Goal: Task Accomplishment & Management: Manage account settings

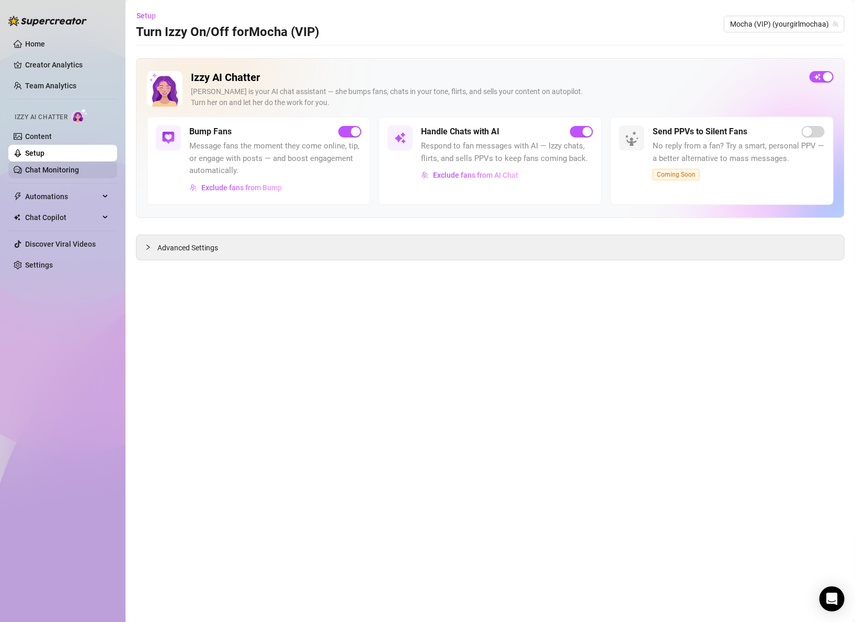
click at [58, 167] on link "Chat Monitoring" at bounding box center [52, 170] width 54 height 8
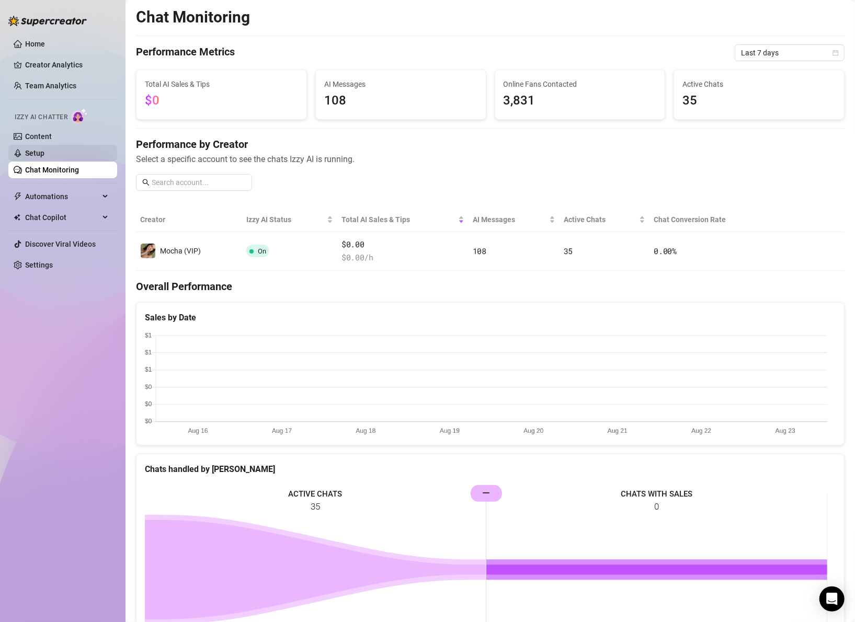
click at [42, 154] on link "Setup" at bounding box center [34, 153] width 19 height 8
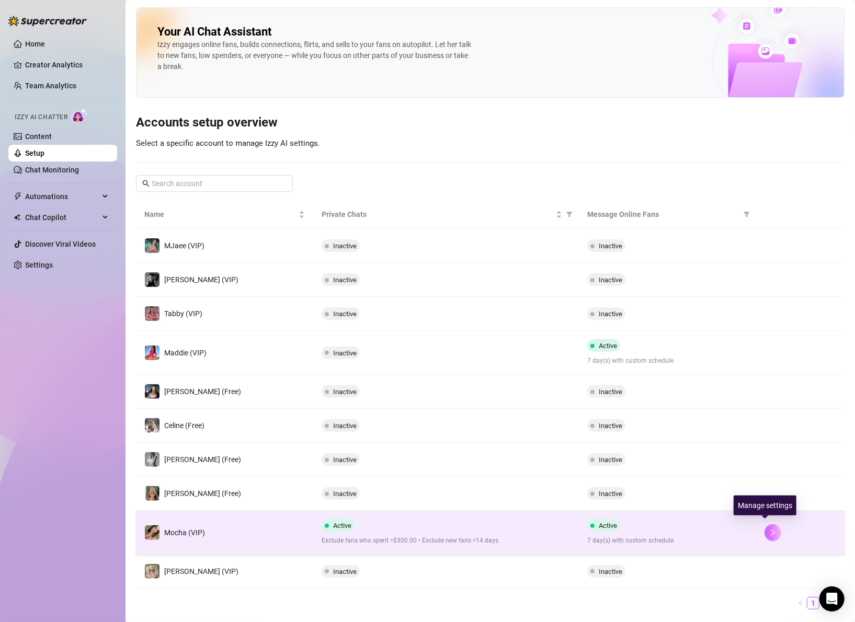
click at [769, 533] on icon "right" at bounding box center [772, 532] width 7 height 7
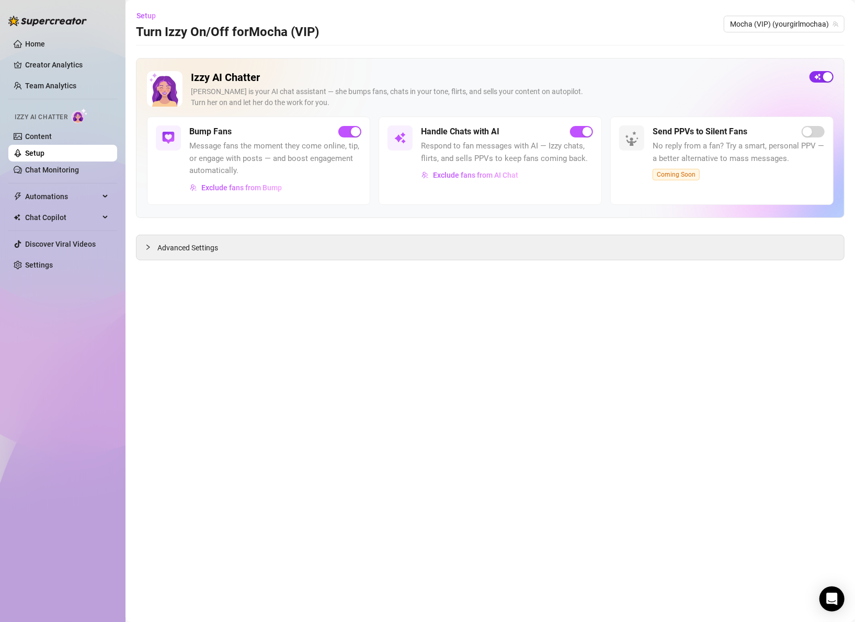
click at [819, 75] on span "button" at bounding box center [821, 77] width 24 height 12
click at [42, 191] on span "Automations" at bounding box center [62, 196] width 74 height 17
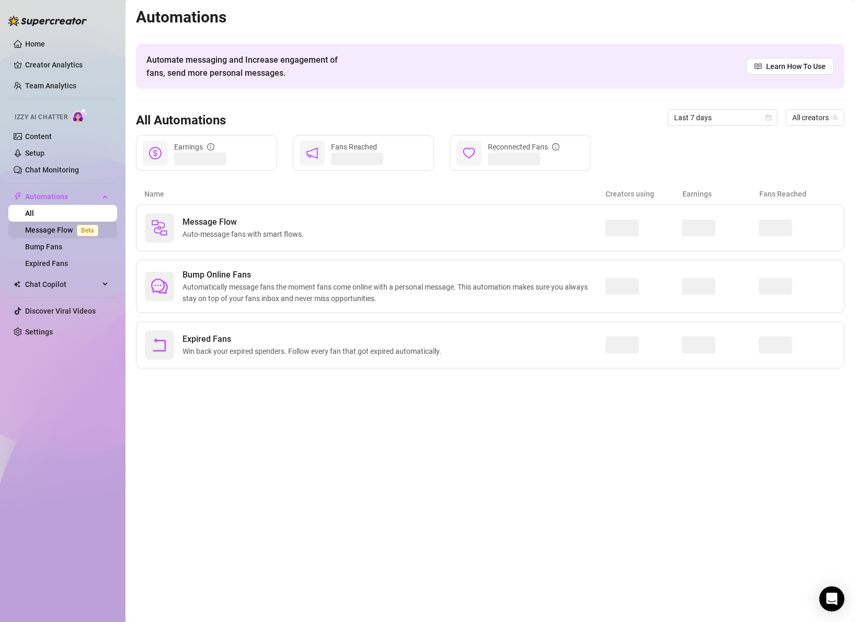
click at [48, 226] on link "Message Flow Beta" at bounding box center [63, 230] width 77 height 8
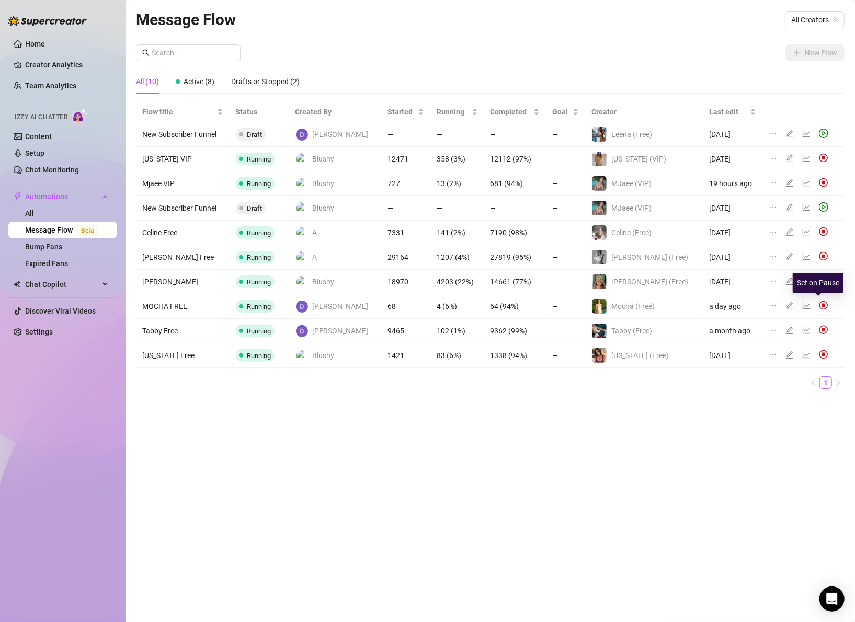
click at [819, 302] on img at bounding box center [823, 305] width 9 height 9
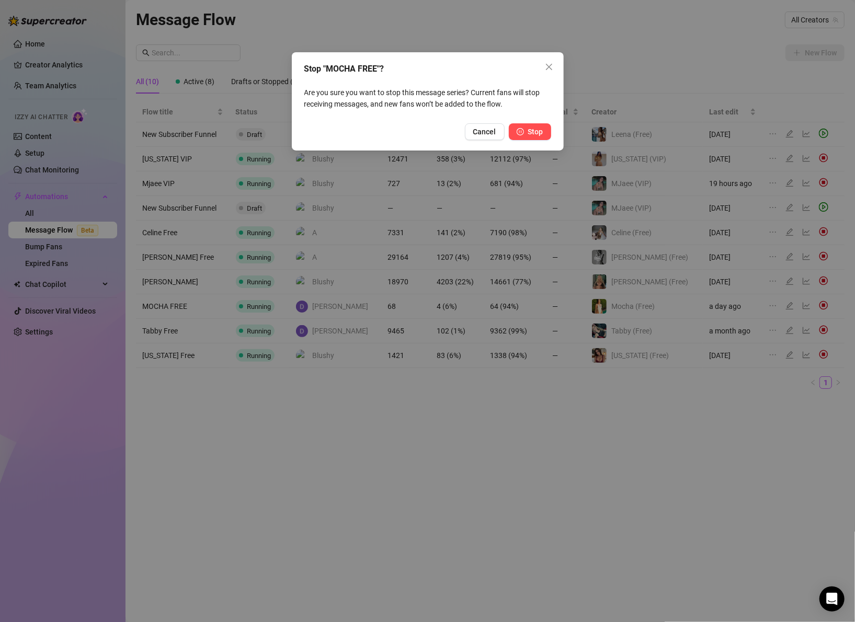
click at [531, 131] on span "Stop" at bounding box center [535, 132] width 15 height 8
